Goal: Task Accomplishment & Management: Manage account settings

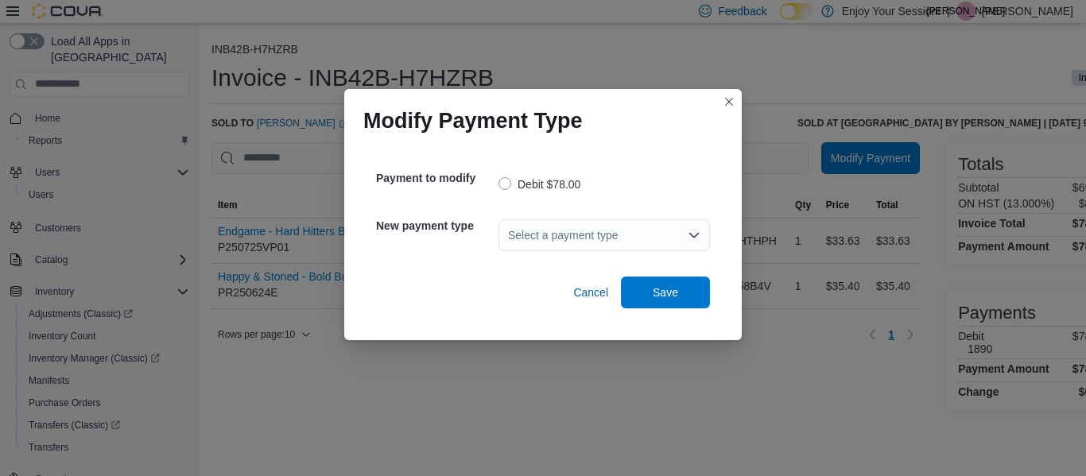
click at [625, 231] on div "Select a payment type" at bounding box center [605, 235] width 212 height 32
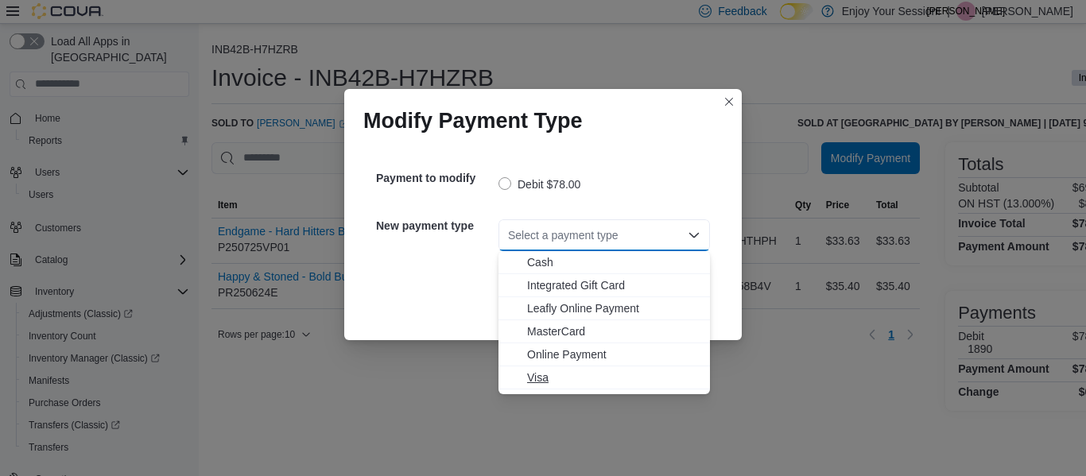
click at [542, 375] on span "Visa" at bounding box center [613, 378] width 173 height 16
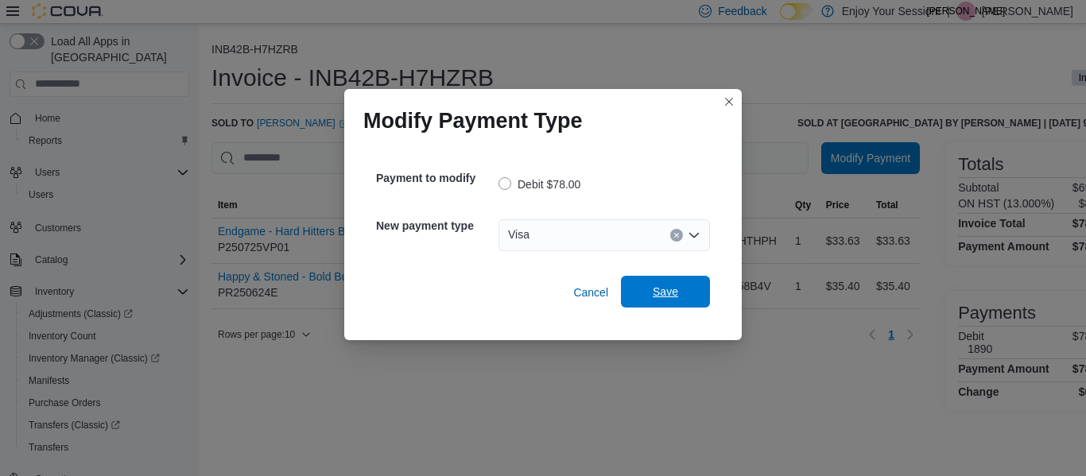
click at [678, 285] on span "Save" at bounding box center [666, 292] width 70 height 32
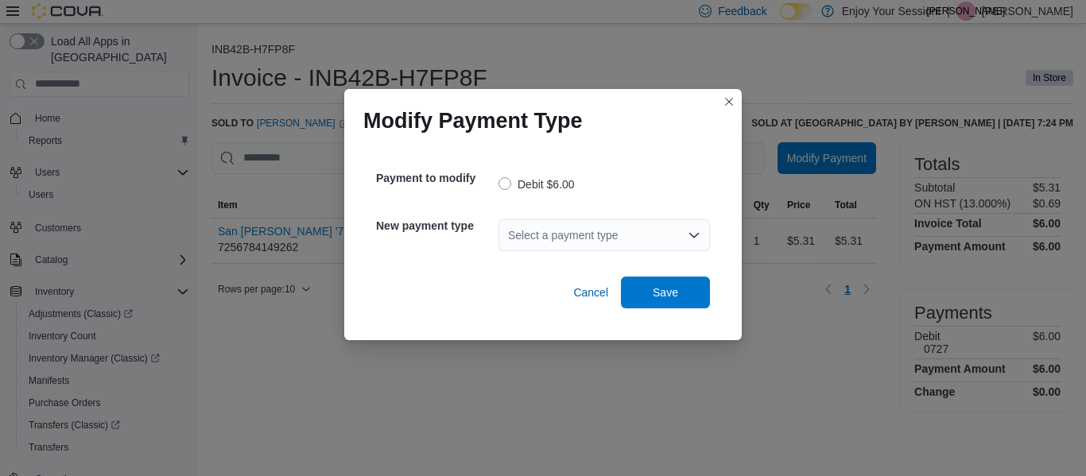
click at [659, 232] on div "Select a payment type" at bounding box center [605, 235] width 212 height 32
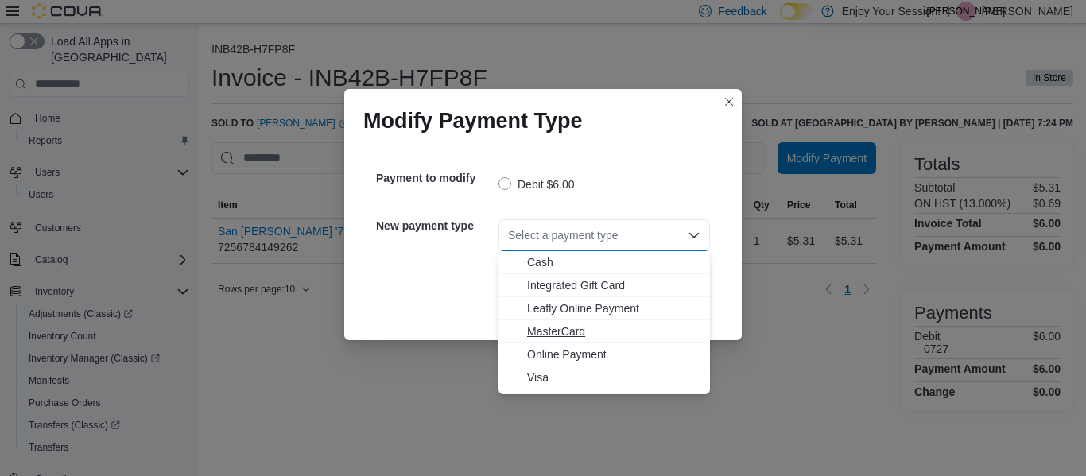
click at [561, 332] on span "MasterCard" at bounding box center [613, 332] width 173 height 16
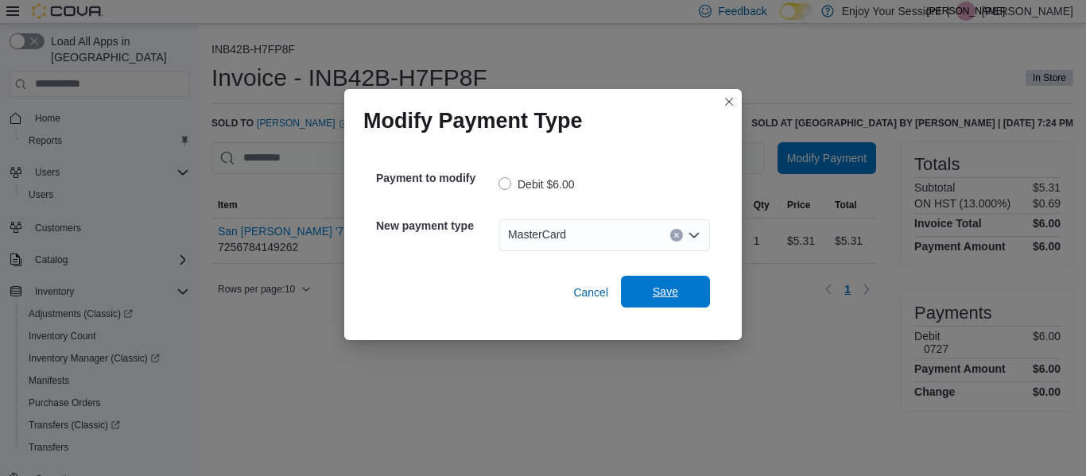
click at [662, 285] on span "Save" at bounding box center [665, 292] width 25 height 16
click at [662, 228] on div "Select a payment type" at bounding box center [605, 235] width 212 height 32
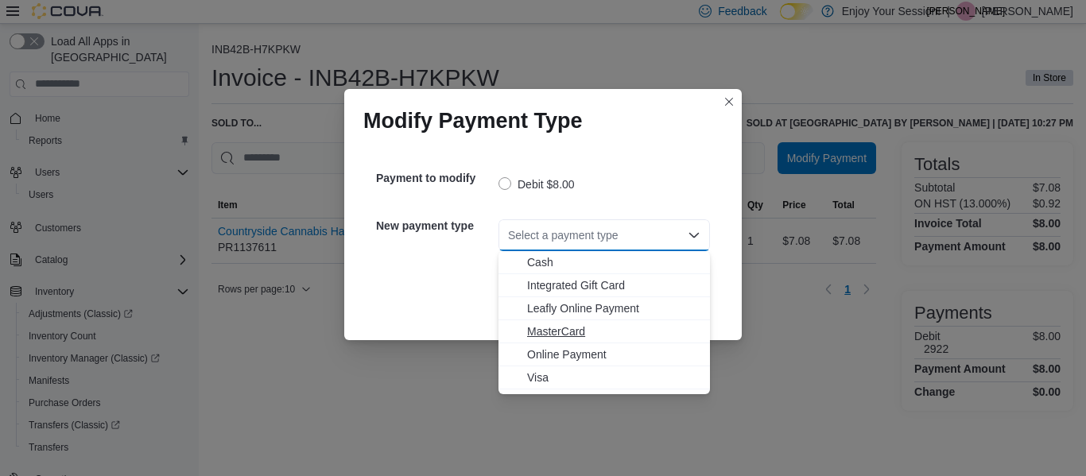
click at [574, 328] on span "MasterCard" at bounding box center [613, 332] width 173 height 16
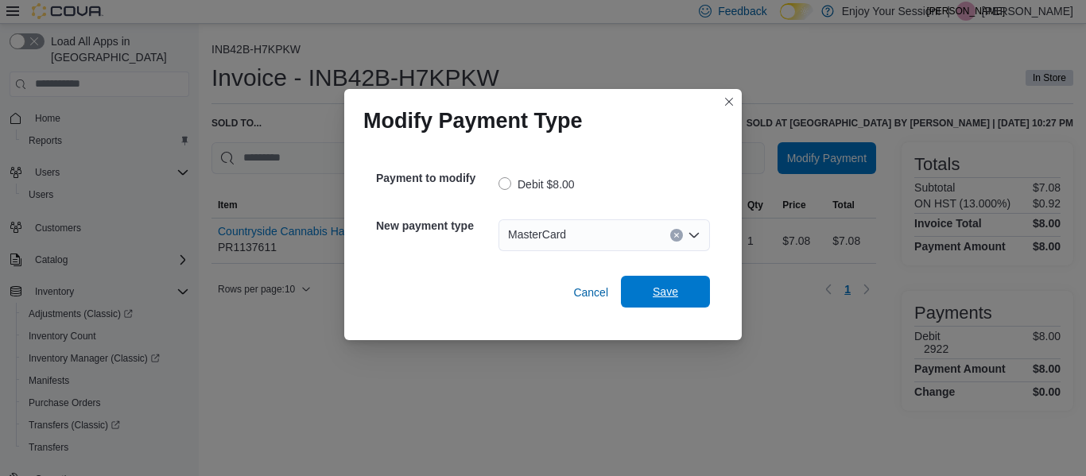
click at [639, 303] on span "Save" at bounding box center [666, 292] width 70 height 32
